Goal: Task Accomplishment & Management: Use online tool/utility

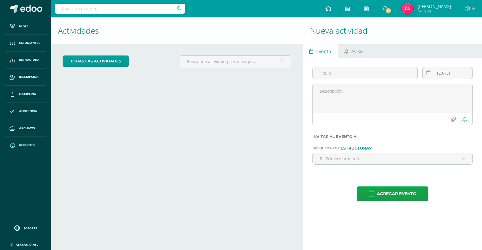
click at [20, 144] on span "Reportes" at bounding box center [27, 145] width 16 height 5
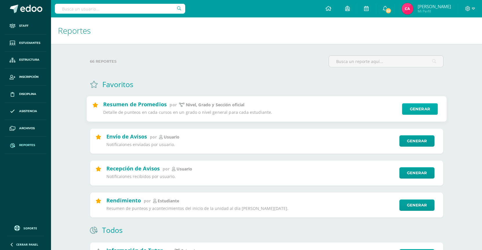
click at [418, 105] on link "Generar" at bounding box center [420, 109] width 36 height 12
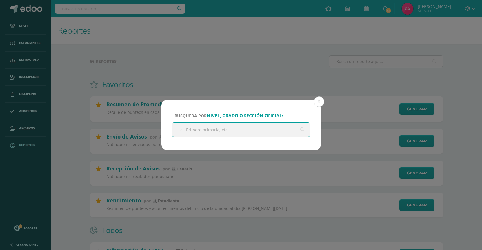
click at [258, 127] on input "text" at bounding box center [241, 129] width 139 height 14
type input "prima"
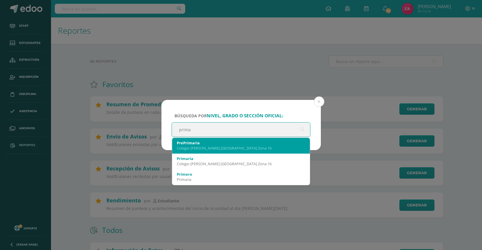
click at [194, 150] on div "Colegio Cristiano Bilingüe El Shaddai Zona 16" at bounding box center [241, 147] width 129 height 5
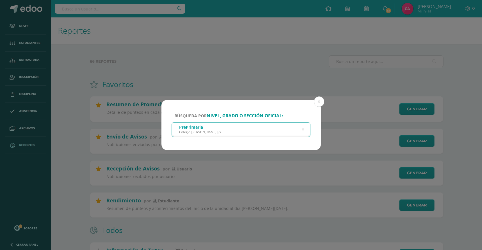
click at [305, 129] on icon at bounding box center [303, 129] width 15 height 3
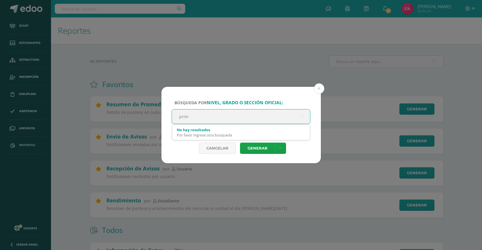
type input "prima"
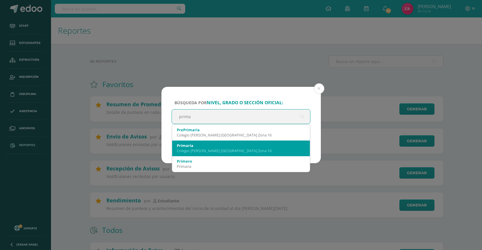
click at [292, 146] on div "Primaria" at bounding box center [241, 145] width 129 height 5
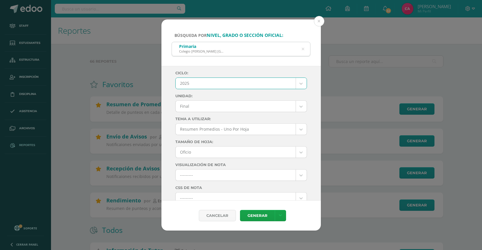
select select "3"
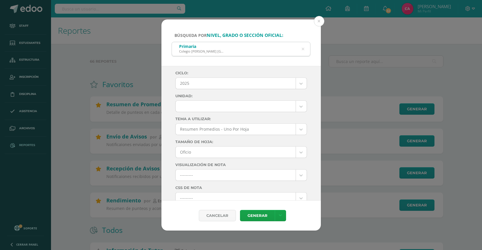
click at [221, 215] on div "Cancelar" at bounding box center [217, 215] width 37 height 11
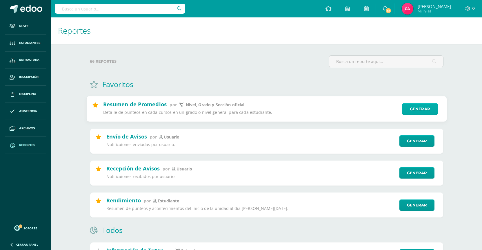
click at [420, 106] on link "Generar" at bounding box center [420, 109] width 36 height 12
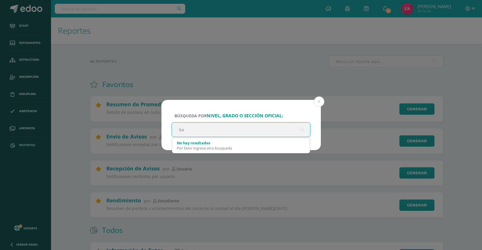
type input "b"
type input "prima"
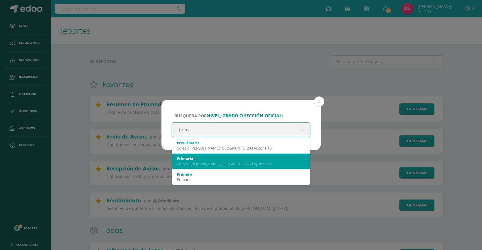
click at [186, 161] on div "Colegio Cristiano Bilingüe El Shaddai Zona 16" at bounding box center [241, 163] width 129 height 5
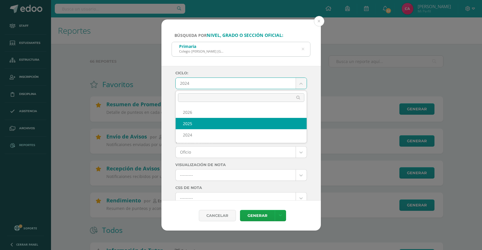
select select "3"
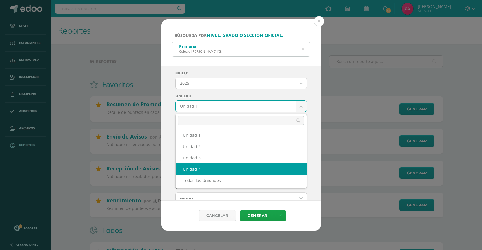
select select "Unidad 4"
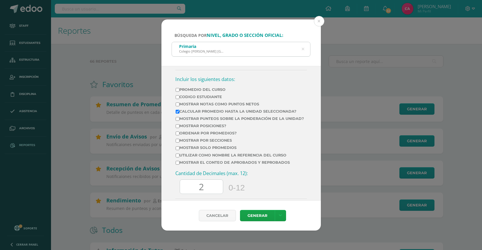
scroll to position [190, 0]
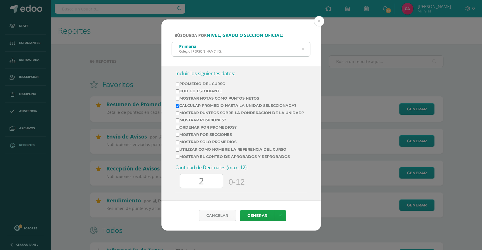
click at [178, 106] on input "Calcular promedio hasta la unidad seleccionada?" at bounding box center [178, 106] width 4 height 4
checkbox input "false"
click at [177, 100] on input "Mostrar Notas Como Puntos Netos" at bounding box center [178, 99] width 4 height 4
checkbox input "true"
click at [209, 182] on input "2" at bounding box center [201, 181] width 43 height 14
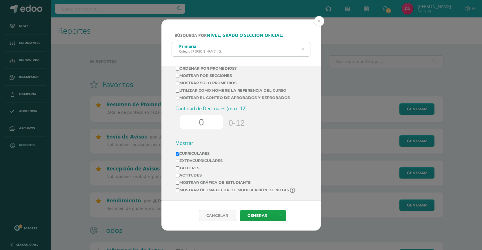
scroll to position [249, 0]
type input "0"
click at [265, 216] on link "Generar" at bounding box center [257, 215] width 35 height 11
click at [274, 51] on div "Primaria Colegio Cristiano Bilingüe El Shaddai Zona 16" at bounding box center [241, 48] width 139 height 13
click at [210, 47] on div "Primaria" at bounding box center [201, 47] width 45 height 6
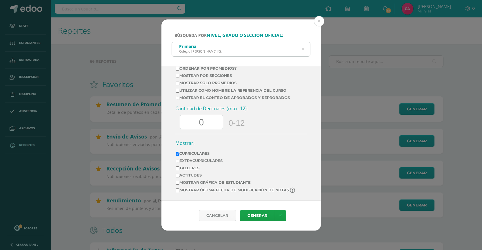
click at [306, 48] on div "Primaria Colegio Cristiano Bilingüe El Shaddai Zona 16" at bounding box center [241, 48] width 139 height 13
click at [303, 49] on icon at bounding box center [303, 49] width 12 height 12
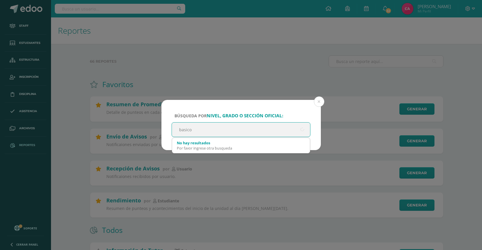
type input "basicos"
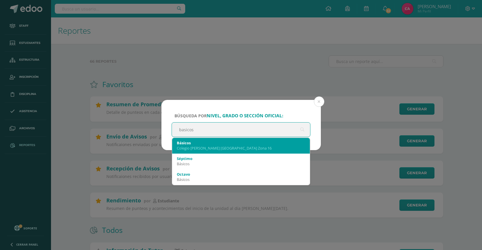
click at [194, 146] on div "Colegio Cristiano Bilingüe El Shaddai Zona 16" at bounding box center [241, 147] width 129 height 5
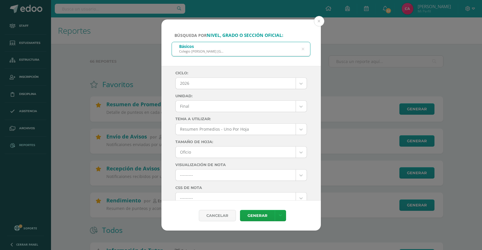
scroll to position [0, 0]
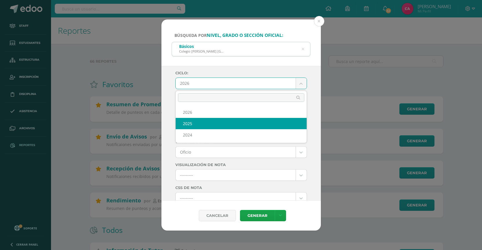
select select "3"
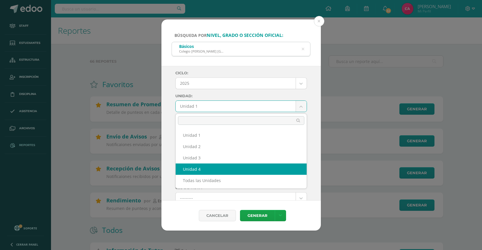
select select "Unidad 4"
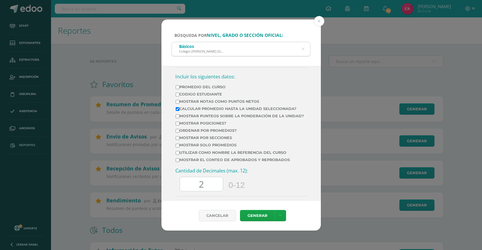
scroll to position [186, 0]
click at [177, 103] on input "Mostrar Notas Como Puntos Netos" at bounding box center [178, 102] width 4 height 4
checkbox input "true"
click at [177, 108] on label "Calcular promedio hasta la unidad seleccionada?" at bounding box center [240, 109] width 128 height 4
click at [177, 108] on input "Calcular promedio hasta la unidad seleccionada?" at bounding box center [178, 110] width 4 height 4
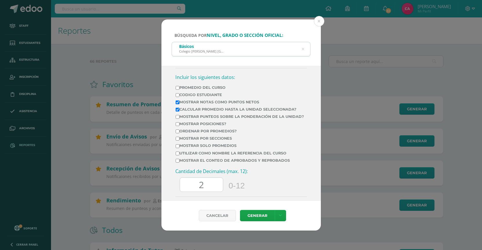
checkbox input "false"
drag, startPoint x: 205, startPoint y: 184, endPoint x: 197, endPoint y: 184, distance: 7.8
click at [197, 184] on input "2" at bounding box center [201, 185] width 43 height 14
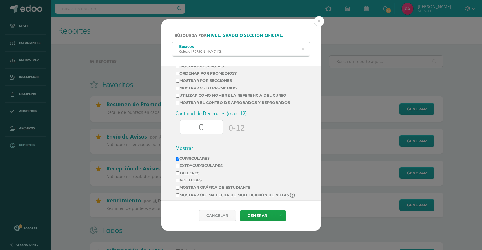
scroll to position [249, 0]
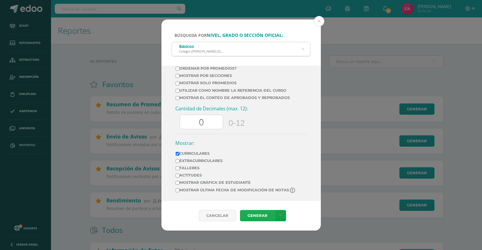
type input "0"
click at [263, 218] on link "Generar" at bounding box center [257, 215] width 35 height 11
click at [271, 48] on div "Básicos Colegio Cristiano Bilingüe El Shaddai Zona 16" at bounding box center [241, 48] width 139 height 13
click at [303, 50] on icon at bounding box center [303, 49] width 15 height 3
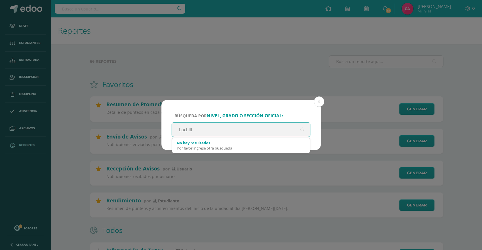
type input "bachille"
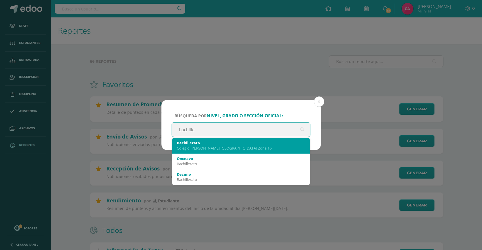
click at [200, 148] on div "Colegio Cristiano Bilingüe El Shaddai Zona 16" at bounding box center [241, 147] width 129 height 5
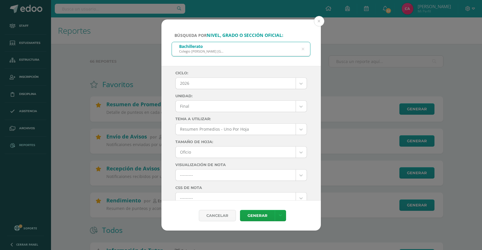
scroll to position [0, 0]
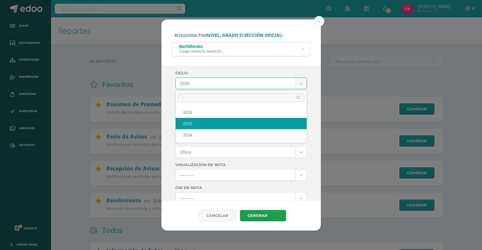
select select "3"
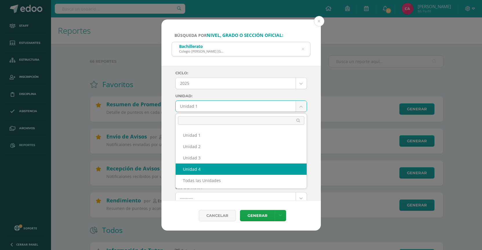
select select "Unidad 4"
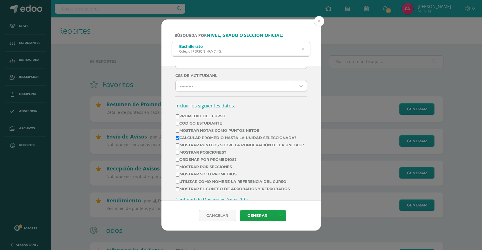
scroll to position [171, 0]
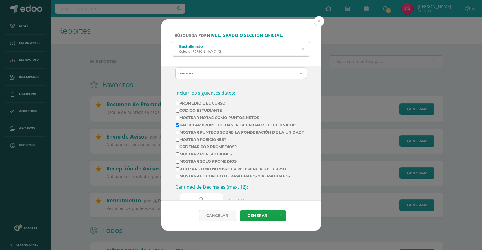
click at [179, 126] on input "Calcular promedio hasta la unidad seleccionada?" at bounding box center [178, 125] width 4 height 4
checkbox input "false"
click at [178, 118] on input "Mostrar Notas Como Puntos Netos" at bounding box center [178, 118] width 4 height 4
checkbox input "true"
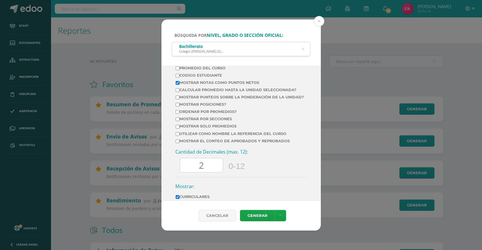
scroll to position [216, 0]
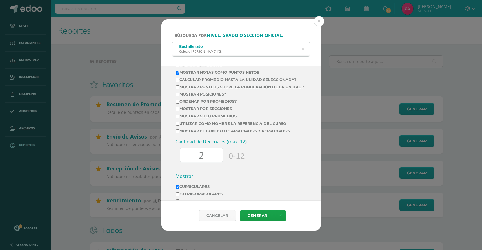
click at [210, 151] on input "2" at bounding box center [201, 155] width 43 height 14
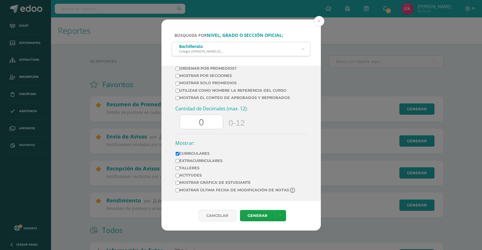
scroll to position [249, 0]
type input "0"
click at [280, 216] on icon at bounding box center [280, 215] width 3 height 5
click at [260, 215] on link "Generar" at bounding box center [257, 215] width 35 height 11
click at [319, 22] on button at bounding box center [319, 21] width 10 height 10
